Goal: Obtain resource: Download file/media

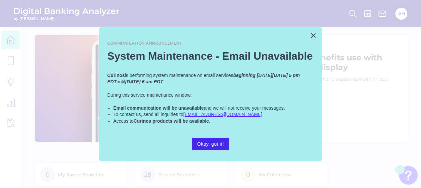
click at [216, 146] on button "Okay, got it!" at bounding box center [210, 143] width 37 height 13
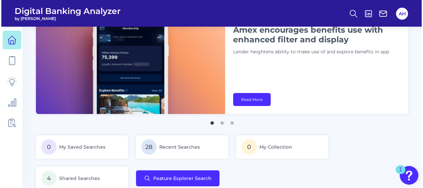
scroll to position [67, 0]
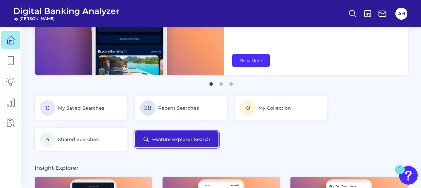
click at [176, 141] on button "Feature Explorer Search" at bounding box center [177, 139] width 84 height 16
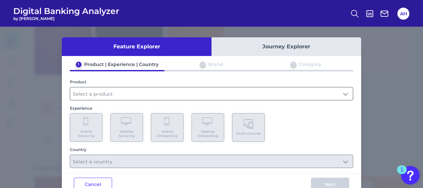
click at [248, 90] on input "text" at bounding box center [211, 93] width 283 height 13
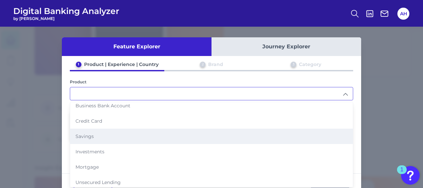
scroll to position [33, 0]
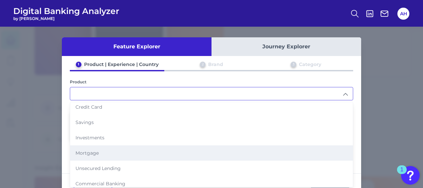
click at [93, 154] on li "Mortgage" at bounding box center [211, 152] width 283 height 15
type input "Mortgage"
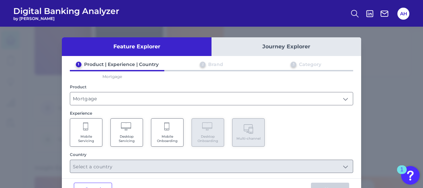
click at [134, 135] on span "Desktop Servicing" at bounding box center [126, 138] width 25 height 9
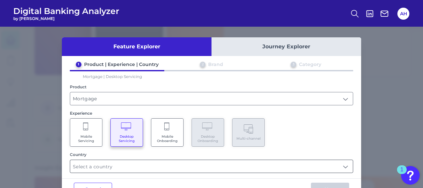
click at [138, 165] on input "text" at bounding box center [211, 166] width 283 height 13
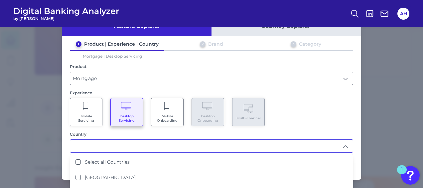
scroll to position [31, 0]
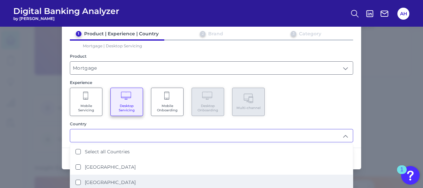
click at [76, 179] on Kingdom "[GEOGRAPHIC_DATA]" at bounding box center [78, 181] width 5 height 5
type input "[GEOGRAPHIC_DATA]"
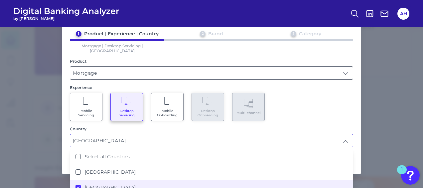
scroll to position [67, 0]
click at [356, 93] on div "1 Product | Experience | Country 2 Brand 3 Category Mortgage | Desktop Servicin…" at bounding box center [212, 89] width 300 height 117
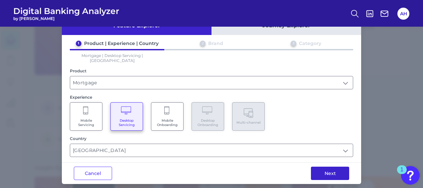
click at [331, 166] on button "Next" at bounding box center [330, 172] width 38 height 13
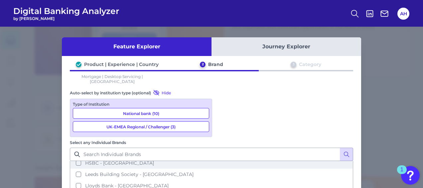
scroll to position [0, 0]
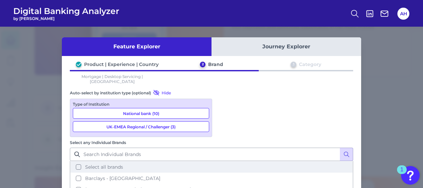
click at [222, 161] on button "Select all brands" at bounding box center [212, 166] width 282 height 11
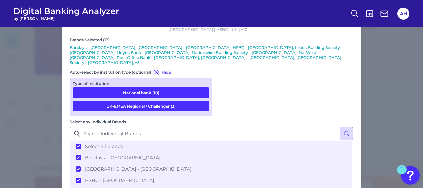
scroll to position [74, 0]
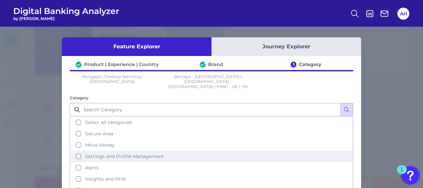
click at [130, 153] on span "Settings and Profile Management" at bounding box center [124, 156] width 79 height 6
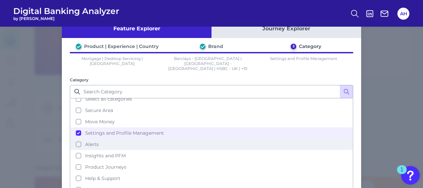
scroll to position [33, 0]
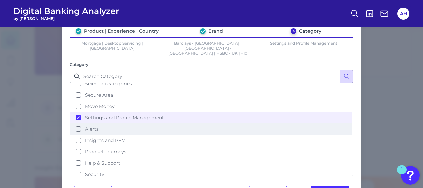
click at [128, 157] on button "Help & Support" at bounding box center [212, 162] width 282 height 11
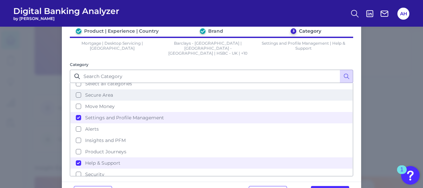
click at [100, 92] on span "Secure Area" at bounding box center [99, 95] width 28 height 6
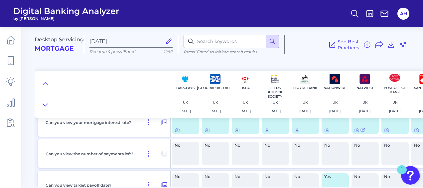
scroll to position [200, 0]
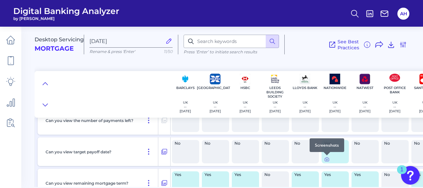
click at [328, 160] on icon at bounding box center [327, 158] width 5 height 5
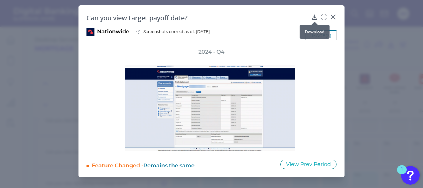
click at [316, 17] on icon at bounding box center [315, 17] width 4 height 5
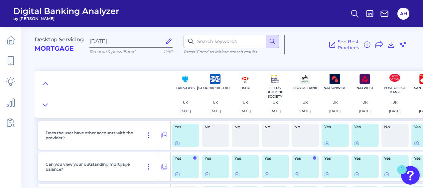
scroll to position [67, 0]
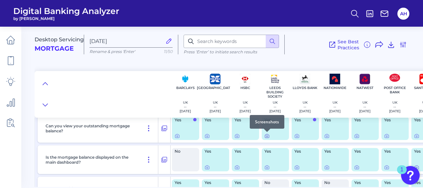
click at [267, 135] on icon at bounding box center [267, 135] width 1 height 1
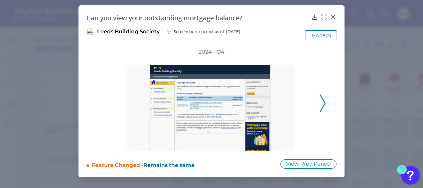
click at [323, 99] on polyline at bounding box center [322, 103] width 5 height 17
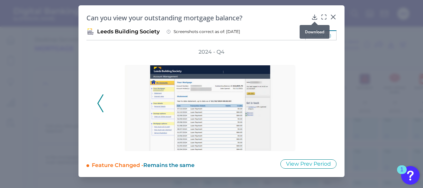
click at [316, 18] on icon at bounding box center [315, 17] width 7 height 7
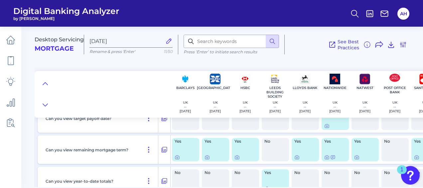
scroll to position [266, 0]
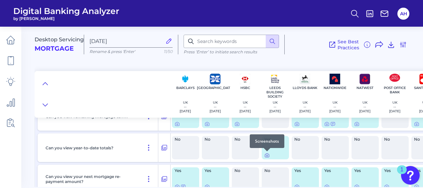
click at [267, 155] on icon at bounding box center [267, 154] width 5 height 5
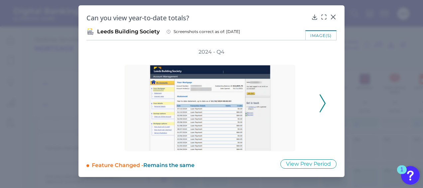
click at [323, 103] on icon at bounding box center [323, 103] width 6 height 18
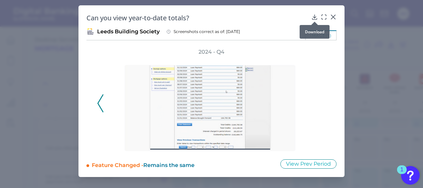
click at [316, 17] on icon at bounding box center [315, 17] width 4 height 5
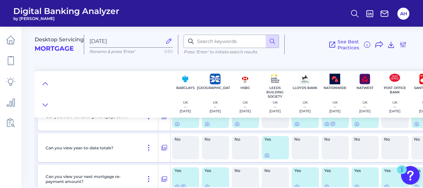
scroll to position [233, 0]
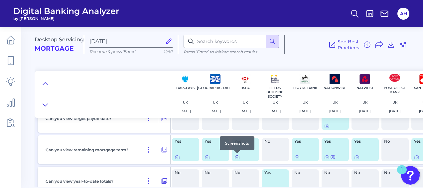
click at [238, 158] on icon at bounding box center [237, 156] width 5 height 5
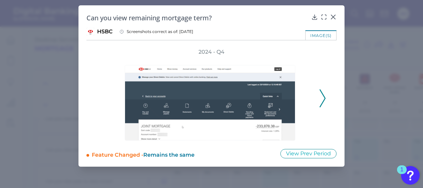
click at [326, 99] on button at bounding box center [323, 98] width 7 height 18
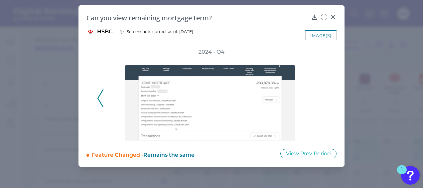
click at [326, 99] on div "2024 - Q4" at bounding box center [211, 94] width 229 height 92
click at [315, 16] on icon at bounding box center [315, 17] width 4 height 5
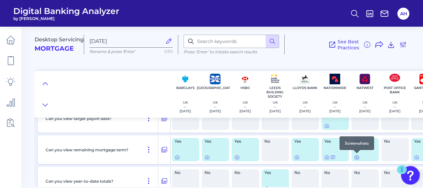
click at [357, 157] on icon at bounding box center [357, 157] width 1 height 1
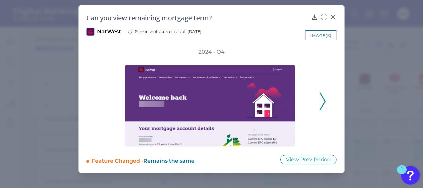
click at [326, 103] on icon at bounding box center [323, 101] width 6 height 18
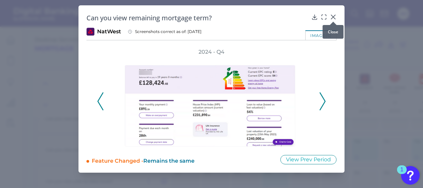
click at [333, 18] on icon at bounding box center [334, 17] width 4 height 4
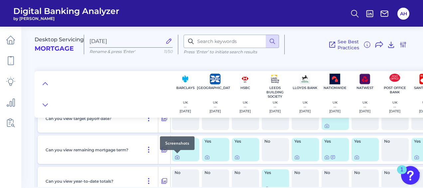
click at [178, 156] on icon at bounding box center [177, 156] width 5 height 5
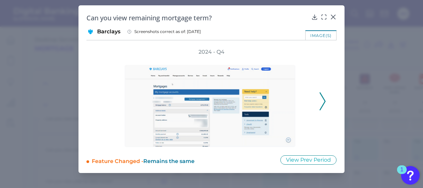
click at [324, 98] on polyline at bounding box center [322, 101] width 5 height 17
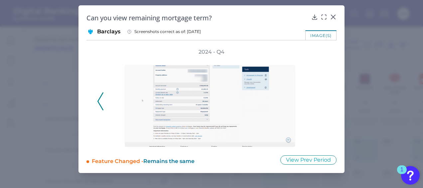
click at [324, 98] on div "2024 - Q4" at bounding box center [211, 97] width 229 height 99
click at [316, 18] on icon at bounding box center [315, 17] width 7 height 7
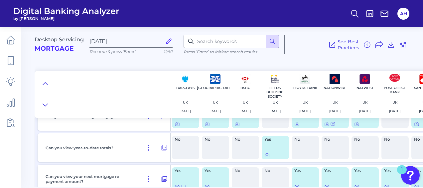
scroll to position [300, 0]
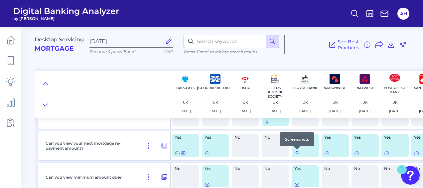
click at [298, 152] on icon at bounding box center [297, 152] width 5 height 5
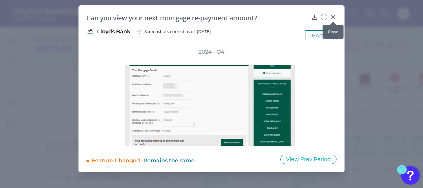
click at [336, 18] on div at bounding box center [333, 21] width 7 height 7
click at [335, 18] on icon at bounding box center [334, 17] width 4 height 4
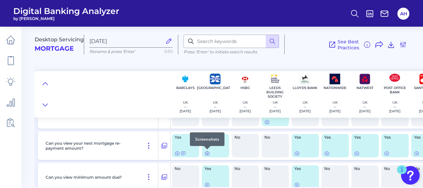
click at [207, 154] on icon at bounding box center [207, 152] width 5 height 5
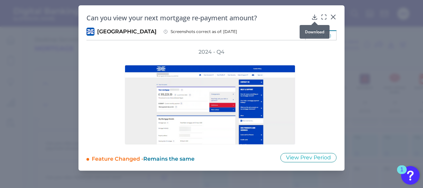
click at [316, 18] on icon at bounding box center [315, 17] width 7 height 7
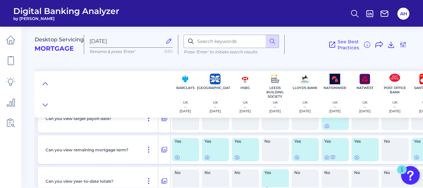
scroll to position [266, 0]
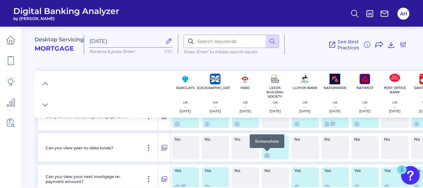
click at [268, 156] on icon at bounding box center [267, 154] width 5 height 5
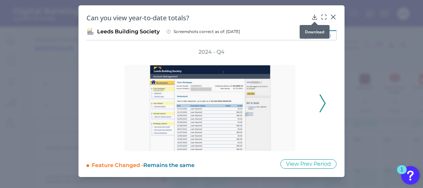
click at [315, 18] on div at bounding box center [315, 21] width 7 height 7
click at [315, 17] on icon at bounding box center [315, 17] width 4 height 5
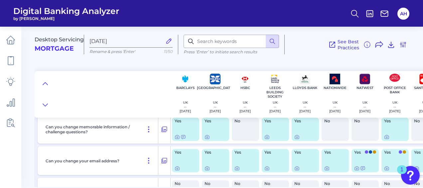
scroll to position [1565, 0]
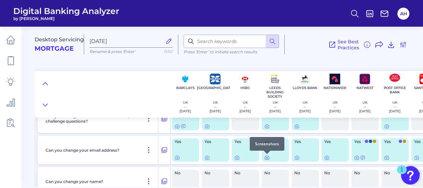
click at [269, 158] on icon at bounding box center [267, 157] width 5 height 5
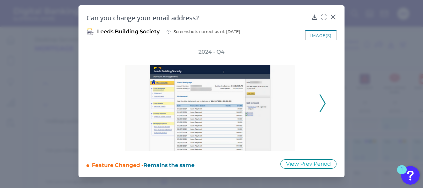
click at [322, 103] on icon at bounding box center [323, 103] width 6 height 18
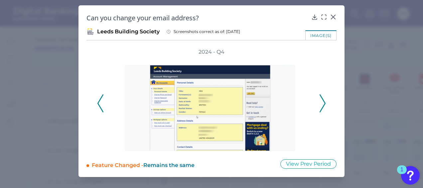
click at [322, 103] on icon at bounding box center [323, 103] width 6 height 18
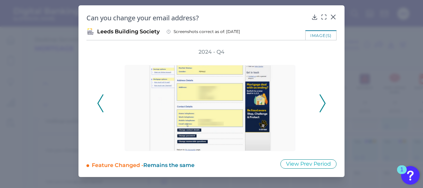
click at [322, 103] on icon at bounding box center [323, 103] width 6 height 18
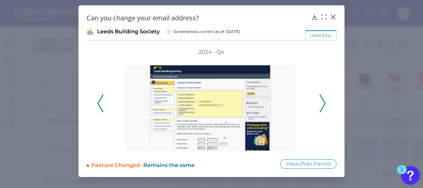
click at [322, 103] on icon at bounding box center [323, 103] width 6 height 18
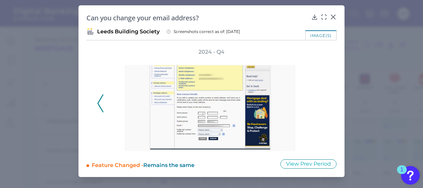
click at [322, 103] on div "2024 - Q4" at bounding box center [211, 99] width 229 height 103
click at [333, 17] on icon at bounding box center [334, 17] width 4 height 4
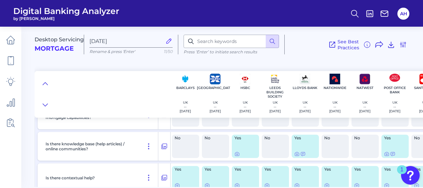
scroll to position [2097, 0]
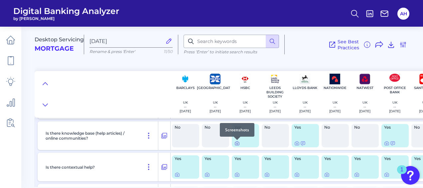
click at [237, 145] on icon at bounding box center [237, 143] width 4 height 4
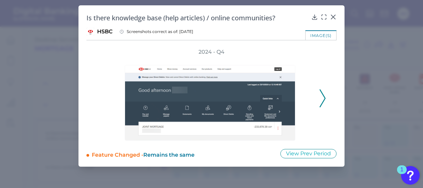
click at [325, 98] on polyline at bounding box center [322, 98] width 5 height 17
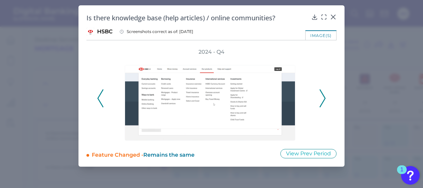
click at [325, 98] on polyline at bounding box center [322, 98] width 5 height 17
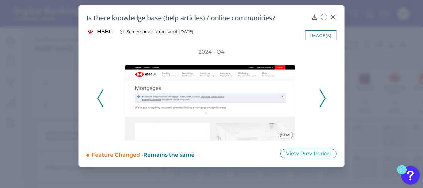
click at [324, 98] on icon at bounding box center [323, 98] width 6 height 18
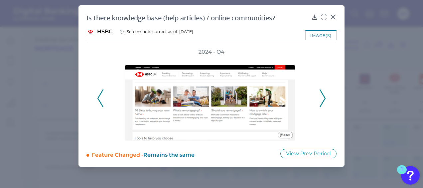
click at [324, 98] on icon at bounding box center [323, 98] width 6 height 18
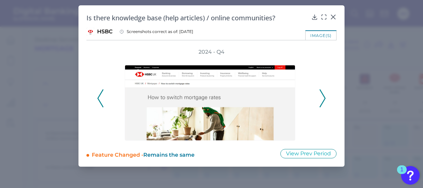
click at [324, 98] on icon at bounding box center [323, 98] width 6 height 18
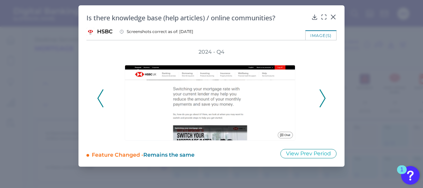
click at [324, 98] on icon at bounding box center [323, 98] width 6 height 18
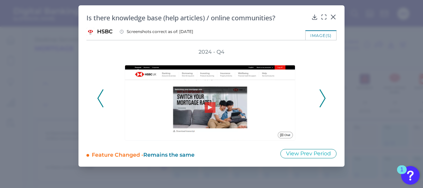
click at [324, 98] on icon at bounding box center [323, 98] width 6 height 18
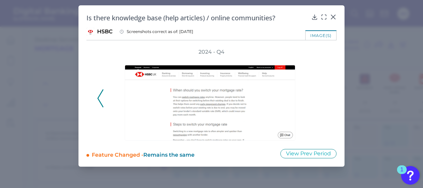
click at [324, 98] on div "2024 - Q4" at bounding box center [211, 94] width 229 height 92
click at [334, 18] on icon at bounding box center [333, 17] width 7 height 7
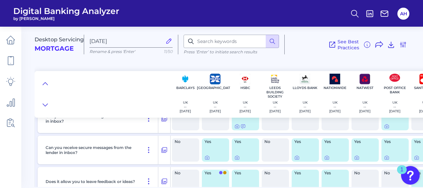
scroll to position [2297, 0]
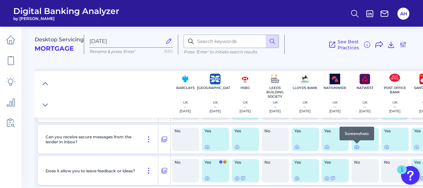
click at [358, 146] on icon at bounding box center [357, 146] width 5 height 5
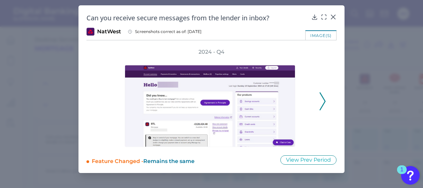
click at [323, 98] on icon at bounding box center [323, 101] width 6 height 18
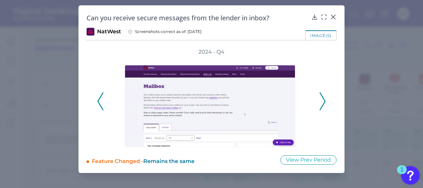
click at [323, 98] on icon at bounding box center [323, 101] width 6 height 18
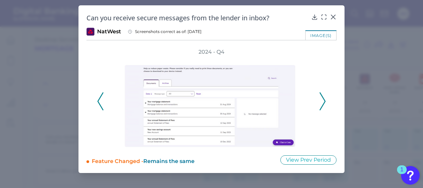
click at [323, 98] on icon at bounding box center [323, 101] width 6 height 18
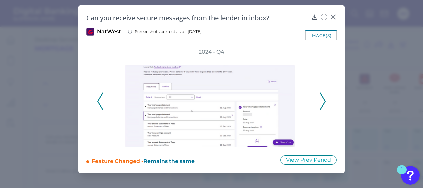
click at [323, 98] on icon at bounding box center [323, 101] width 6 height 18
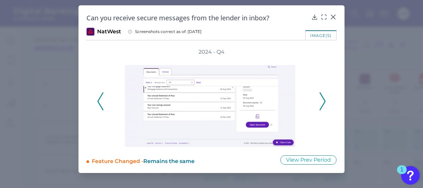
click at [323, 98] on icon at bounding box center [323, 101] width 6 height 18
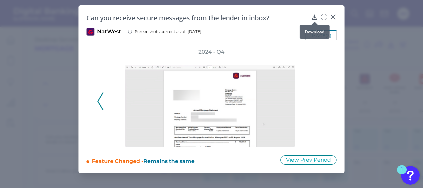
click at [314, 17] on icon at bounding box center [315, 17] width 7 height 7
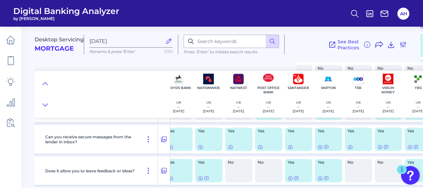
scroll to position [2297, 142]
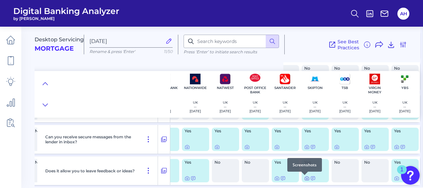
click at [306, 179] on icon at bounding box center [307, 177] width 5 height 5
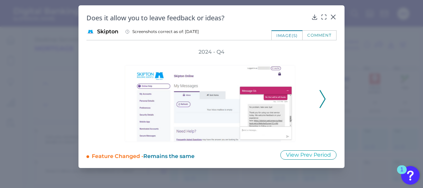
click at [324, 99] on icon at bounding box center [323, 99] width 6 height 18
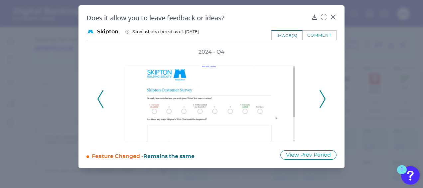
click at [324, 99] on icon at bounding box center [323, 99] width 6 height 18
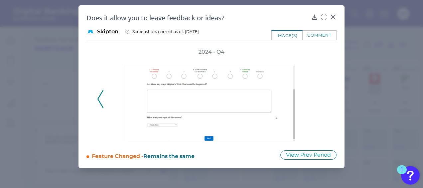
click at [324, 99] on div "2024 - Q4" at bounding box center [211, 95] width 229 height 94
click at [101, 96] on icon at bounding box center [101, 99] width 6 height 18
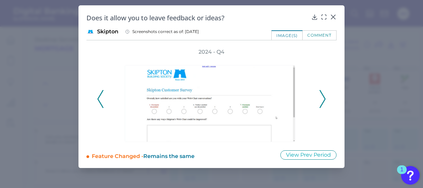
click at [101, 96] on icon at bounding box center [101, 99] width 6 height 18
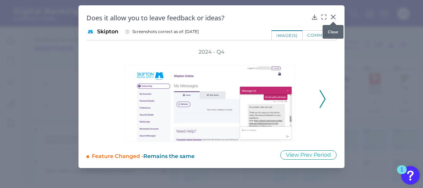
click at [334, 16] on icon at bounding box center [334, 17] width 4 height 4
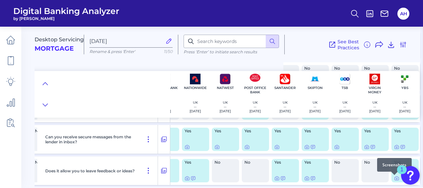
click at [394, 177] on div at bounding box center [394, 174] width 7 height 7
click at [396, 178] on icon at bounding box center [396, 177] width 5 height 5
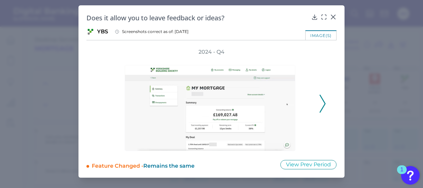
click at [324, 106] on polyline at bounding box center [322, 103] width 5 height 17
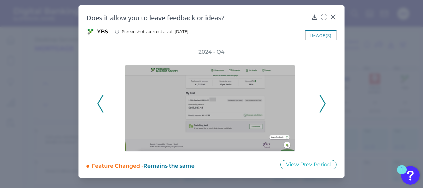
click at [324, 106] on polyline at bounding box center [322, 103] width 5 height 17
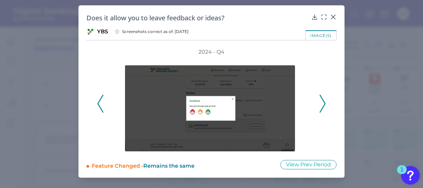
click at [324, 106] on polyline at bounding box center [322, 103] width 5 height 17
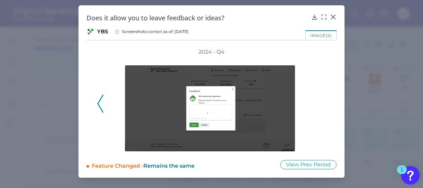
click at [324, 106] on div "2024 - Q4" at bounding box center [211, 99] width 229 height 103
click at [334, 14] on icon at bounding box center [333, 17] width 7 height 7
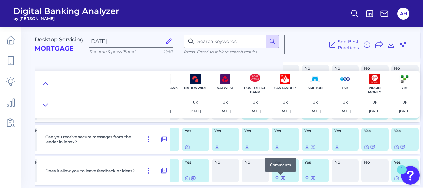
click at [281, 178] on icon at bounding box center [283, 177] width 5 height 5
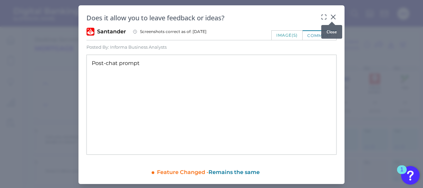
click at [331, 17] on icon at bounding box center [333, 17] width 7 height 7
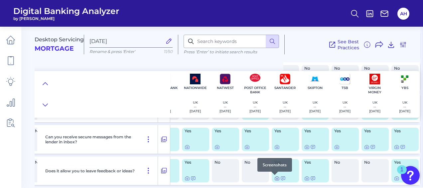
click at [275, 178] on icon at bounding box center [277, 177] width 5 height 5
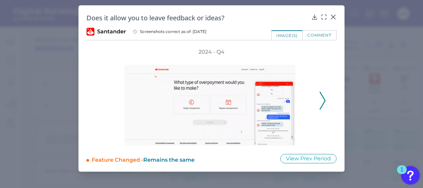
click at [323, 101] on icon at bounding box center [323, 101] width 6 height 18
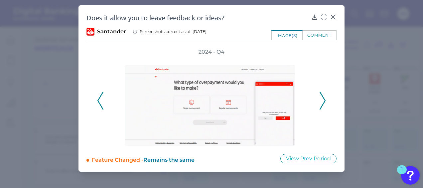
click at [323, 101] on icon at bounding box center [323, 101] width 6 height 18
click at [323, 101] on div "2024 - Q4" at bounding box center [211, 96] width 229 height 97
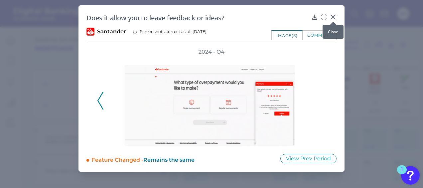
click at [335, 17] on icon at bounding box center [333, 17] width 7 height 7
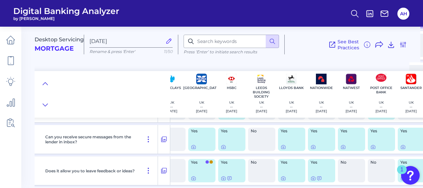
scroll to position [2297, 0]
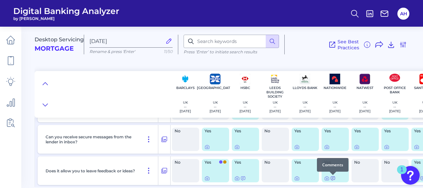
click at [333, 178] on icon at bounding box center [333, 178] width 4 height 4
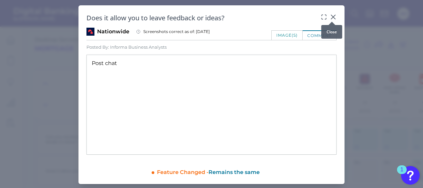
click at [332, 19] on div at bounding box center [332, 21] width 7 height 7
click at [332, 16] on icon at bounding box center [333, 17] width 7 height 7
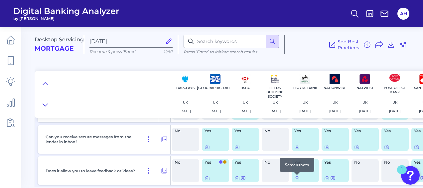
click at [297, 177] on div at bounding box center [297, 174] width 7 height 7
click at [297, 179] on icon at bounding box center [297, 178] width 1 height 1
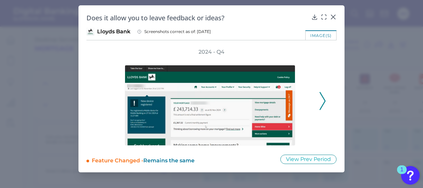
click at [321, 99] on icon at bounding box center [323, 101] width 6 height 18
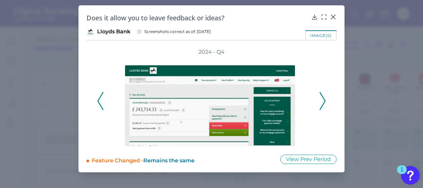
click at [321, 99] on icon at bounding box center [323, 101] width 6 height 18
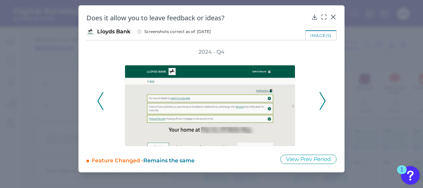
click at [321, 99] on icon at bounding box center [323, 101] width 6 height 18
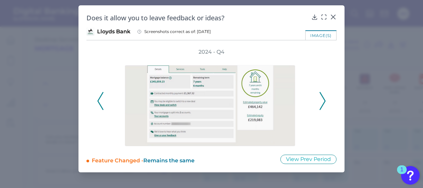
click at [321, 99] on icon at bounding box center [323, 101] width 6 height 18
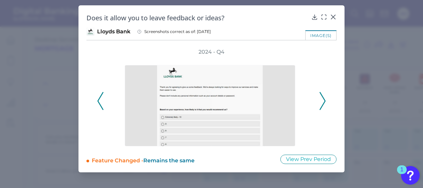
click at [321, 99] on icon at bounding box center [323, 101] width 6 height 18
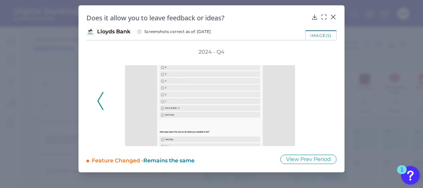
click at [321, 99] on div "2024 - Q4" at bounding box center [211, 97] width 229 height 98
click at [335, 15] on icon at bounding box center [334, 17] width 4 height 4
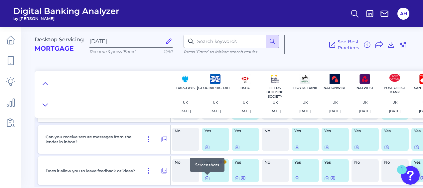
click at [206, 180] on icon at bounding box center [207, 177] width 5 height 5
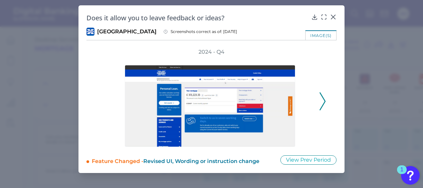
click at [322, 100] on icon at bounding box center [323, 101] width 6 height 18
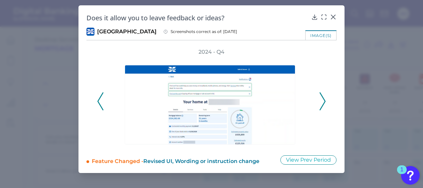
click at [322, 100] on icon at bounding box center [323, 101] width 6 height 18
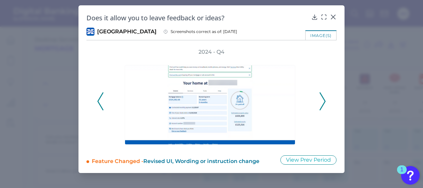
click at [322, 100] on icon at bounding box center [323, 101] width 6 height 18
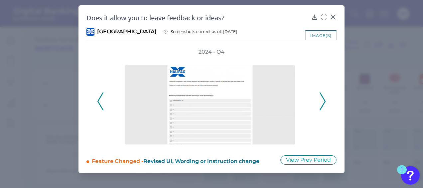
click at [322, 100] on icon at bounding box center [323, 101] width 6 height 18
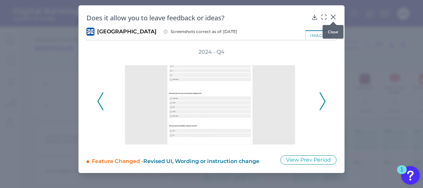
click at [334, 17] on icon at bounding box center [333, 17] width 7 height 7
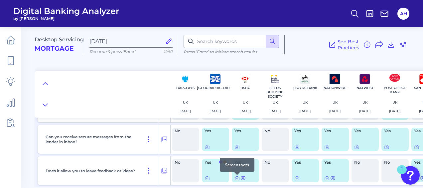
click at [238, 180] on icon at bounding box center [237, 177] width 5 height 5
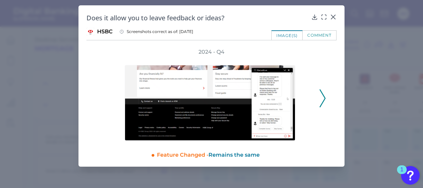
click at [321, 95] on icon at bounding box center [323, 98] width 6 height 18
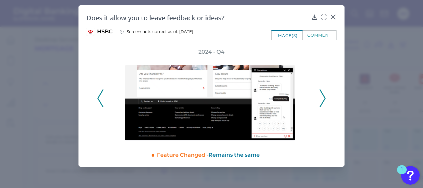
click at [321, 95] on icon at bounding box center [323, 98] width 6 height 18
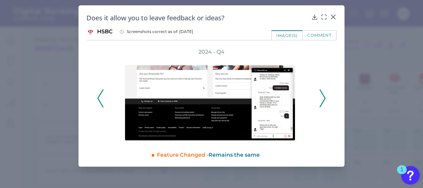
click at [321, 95] on icon at bounding box center [323, 98] width 6 height 18
click at [321, 95] on div "2024 - Q4" at bounding box center [211, 94] width 229 height 92
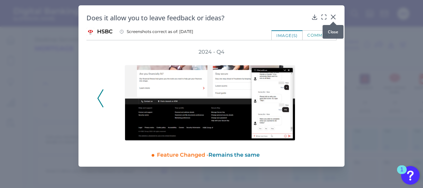
click at [336, 17] on icon at bounding box center [333, 17] width 7 height 7
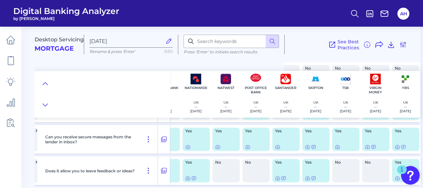
scroll to position [2297, 142]
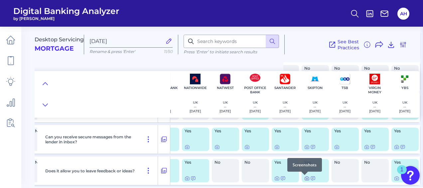
click at [305, 177] on div at bounding box center [305, 174] width 7 height 7
click at [305, 180] on icon at bounding box center [307, 177] width 5 height 5
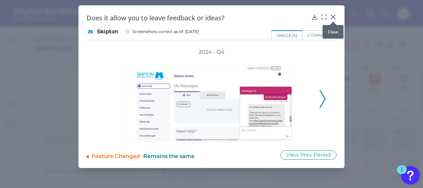
click at [334, 18] on icon at bounding box center [333, 17] width 7 height 7
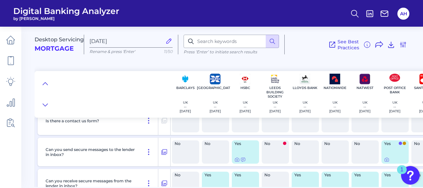
scroll to position [2264, 0]
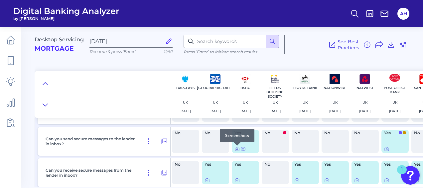
click at [237, 149] on icon at bounding box center [237, 148] width 5 height 5
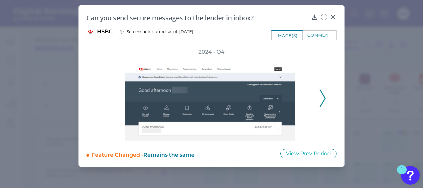
click at [324, 100] on polyline at bounding box center [322, 98] width 5 height 17
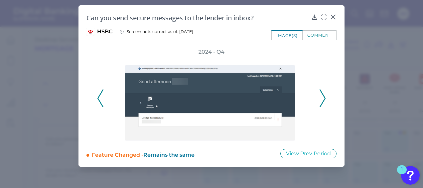
click at [324, 100] on polyline at bounding box center [322, 98] width 5 height 17
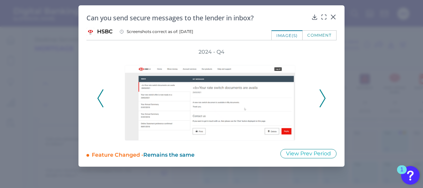
click at [321, 99] on icon at bounding box center [323, 98] width 6 height 18
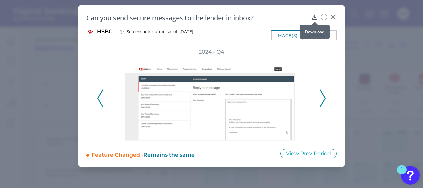
click at [313, 17] on icon at bounding box center [315, 17] width 7 height 7
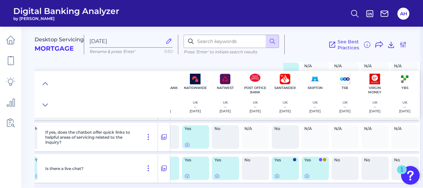
scroll to position [2459, 142]
click at [305, 172] on div at bounding box center [305, 169] width 7 height 7
click at [305, 173] on icon at bounding box center [307, 175] width 5 height 5
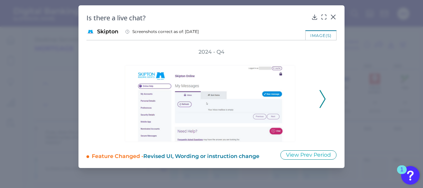
click at [324, 100] on polyline at bounding box center [322, 98] width 5 height 17
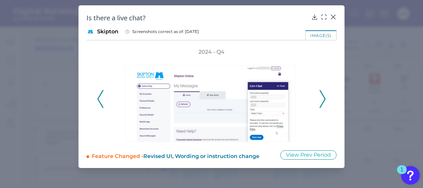
click at [324, 100] on polyline at bounding box center [322, 98] width 5 height 17
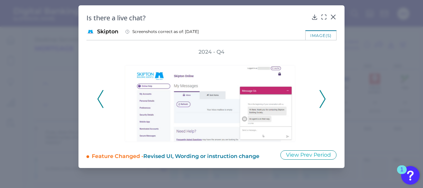
click at [324, 100] on polyline at bounding box center [322, 98] width 5 height 17
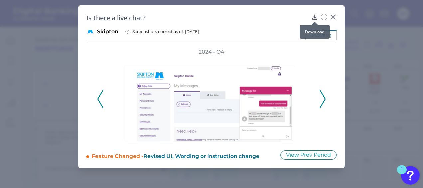
click at [315, 16] on icon at bounding box center [315, 17] width 4 height 5
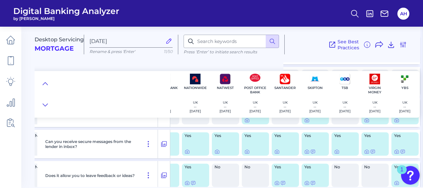
scroll to position [2259, 142]
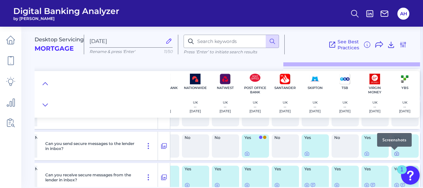
click at [394, 153] on icon at bounding box center [396, 153] width 5 height 5
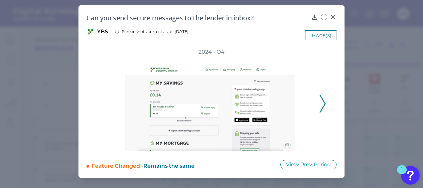
click at [323, 107] on polyline at bounding box center [322, 103] width 5 height 17
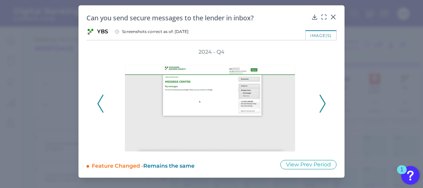
click at [323, 107] on polyline at bounding box center [322, 103] width 5 height 17
click at [314, 15] on icon at bounding box center [315, 17] width 7 height 7
